Goal: Use online tool/utility: Utilize a website feature to perform a specific function

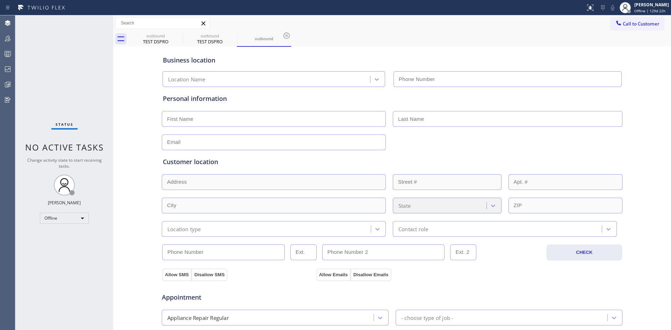
type input "[PHONE_NUMBER]"
click at [9, 83] on icon at bounding box center [9, 84] width 2 height 3
type input "[PHONE_NUMBER]"
click at [6, 84] on icon at bounding box center [7, 84] width 8 height 8
